Goal: Information Seeking & Learning: Understand process/instructions

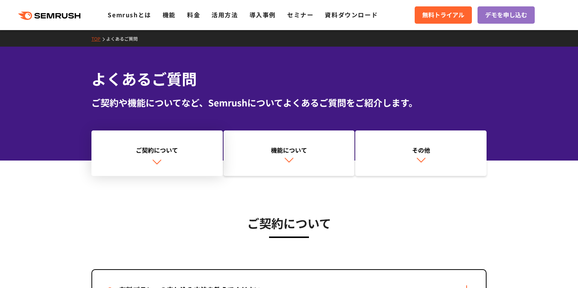
click at [182, 157] on link "ご契約について" at bounding box center [156, 154] width 131 height 46
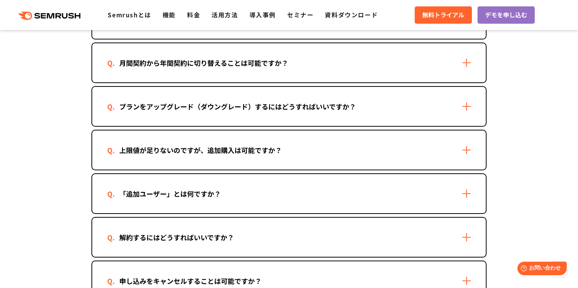
scroll to position [592, 0]
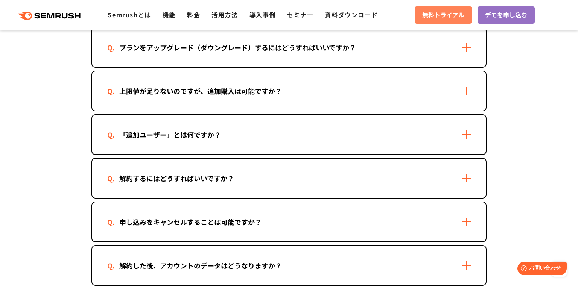
click at [433, 9] on link "無料トライアル" at bounding box center [443, 14] width 57 height 17
click at [434, 14] on span "無料トライアル" at bounding box center [443, 15] width 42 height 10
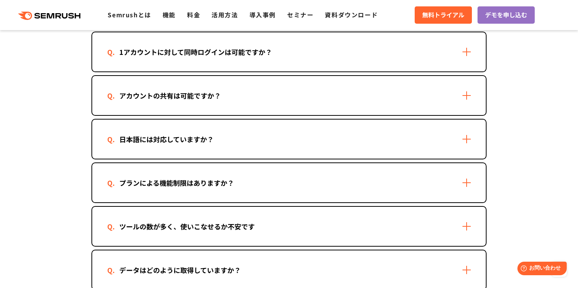
scroll to position [1074, 0]
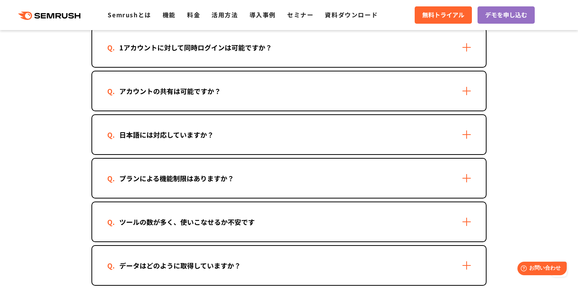
click at [262, 50] on div "1アカウントに対して同時ログインは可能ですか？" at bounding box center [289, 47] width 394 height 39
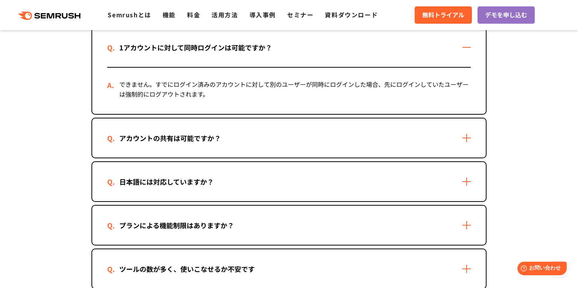
click at [239, 136] on div "アカウントの共有は可能ですか？" at bounding box center [289, 138] width 394 height 39
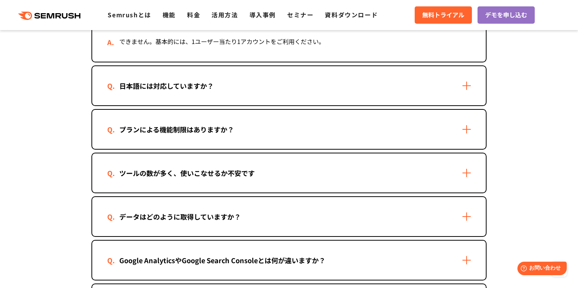
scroll to position [1208, 0]
click at [267, 65] on div "日本語には対応していますか？ はい、対応しています。ただし、コンテンツマーケティング機能など一部の機能は日本語には対応しておりません。また、一部の機能のUI（…" at bounding box center [288, 85] width 395 height 41
click at [230, 87] on div "日本語には対応していますか？" at bounding box center [289, 85] width 394 height 39
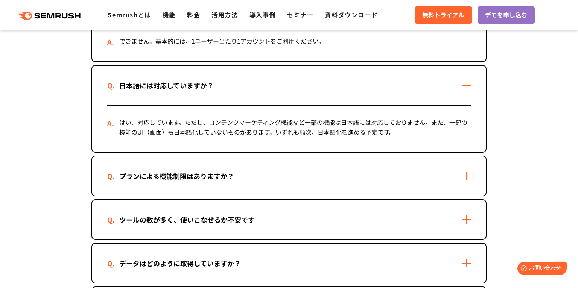
click at [230, 87] on div "日本語には対応していますか？" at bounding box center [289, 85] width 394 height 39
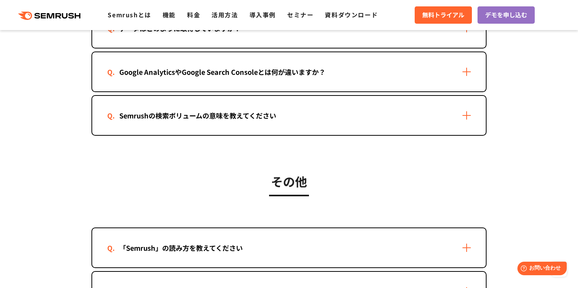
scroll to position [1386, 0]
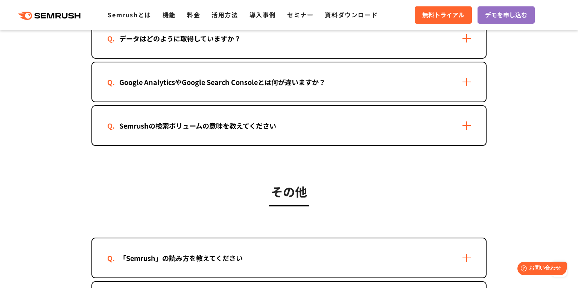
click at [283, 77] on div "Google AnalyticsやGoogle Search Consoleとは何が違いますか？" at bounding box center [222, 82] width 230 height 11
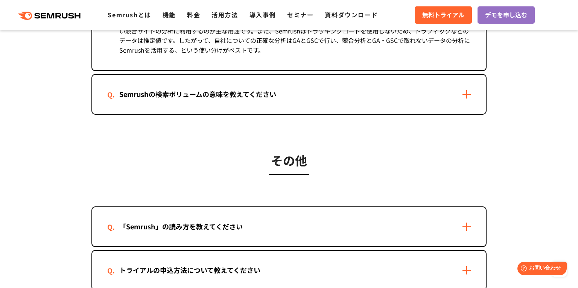
scroll to position [1519, 0]
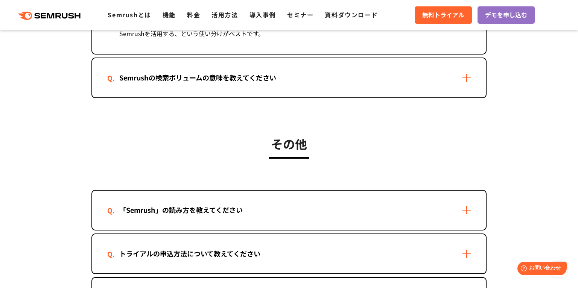
click at [283, 74] on div "Semrushの検索ボリュームの意味を教えてください" at bounding box center [197, 77] width 181 height 11
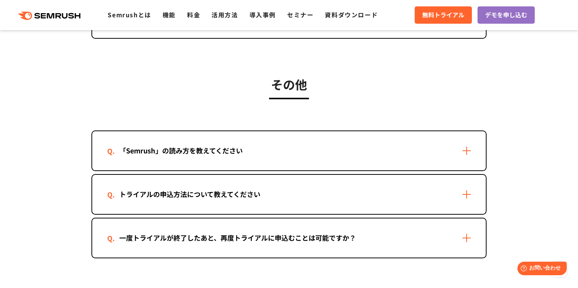
scroll to position [1695, 0]
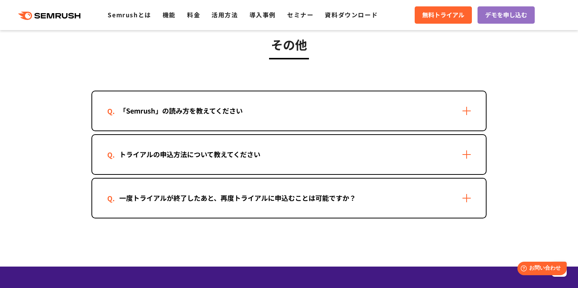
click at [287, 91] on div "「Semrush」の読み方を教えてください" at bounding box center [289, 110] width 394 height 39
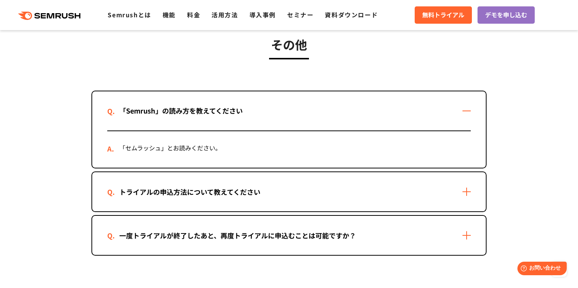
click at [291, 91] on div "「Semrush」の読み方を教えてください" at bounding box center [289, 110] width 394 height 39
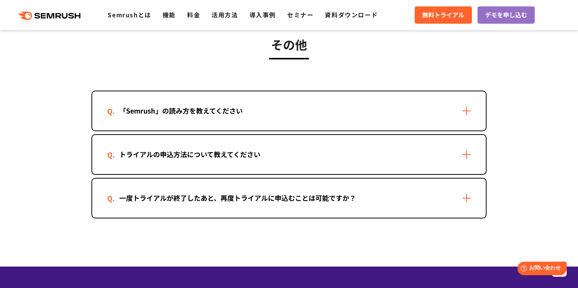
scroll to position [1736, 0]
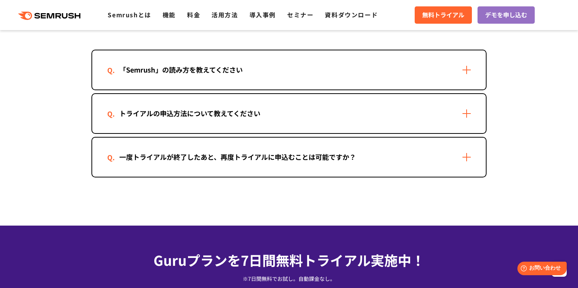
click at [305, 103] on div "トライアルの申込方法について教えてください" at bounding box center [289, 113] width 394 height 39
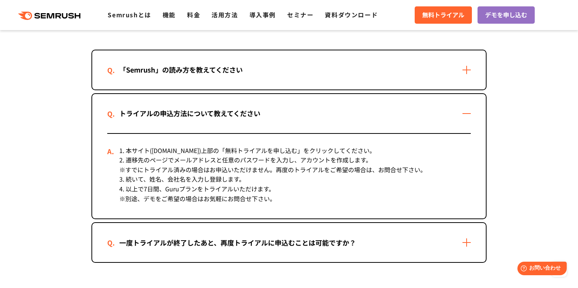
click at [369, 236] on div "一度トライアルが終了したあと、再度トライアルに申込むことは可能ですか？" at bounding box center [289, 242] width 394 height 39
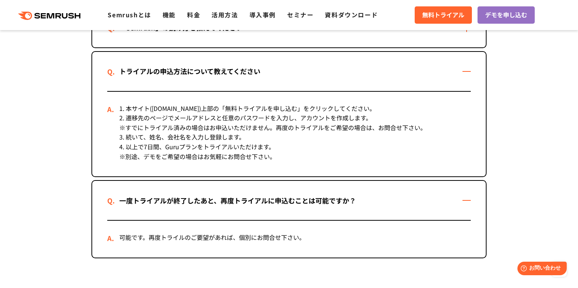
scroll to position [1786, 0]
